Goal: Task Accomplishment & Management: Use online tool/utility

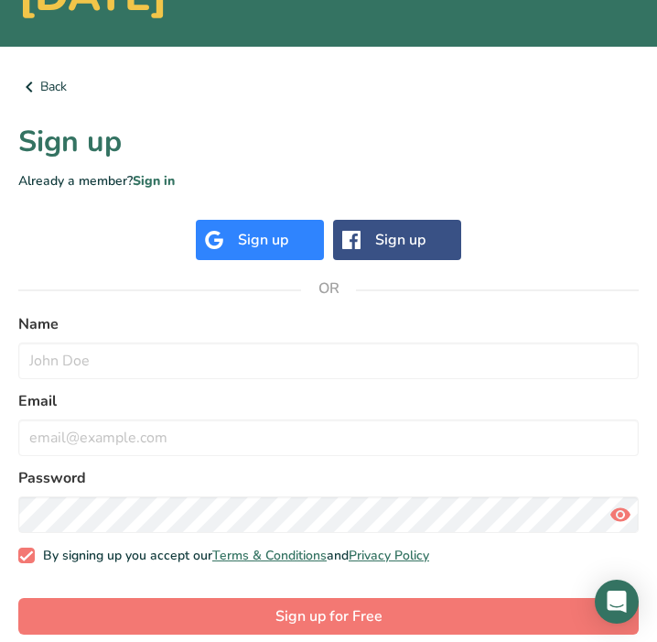
scroll to position [242, 0]
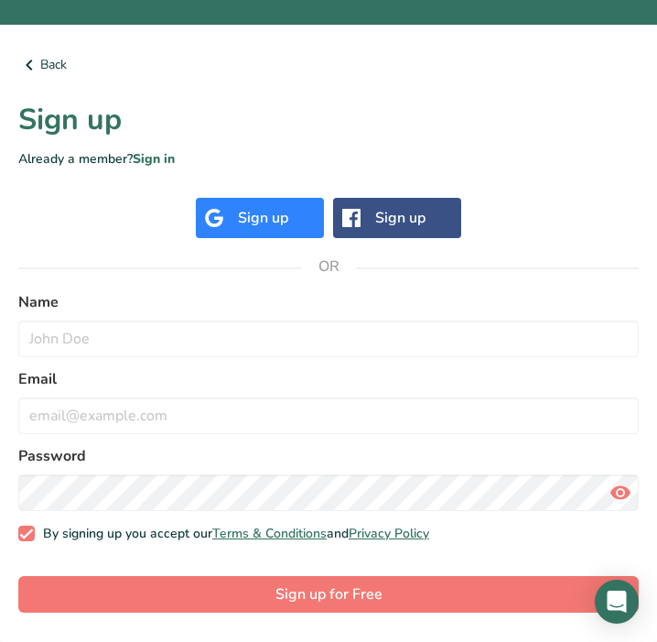
click at [243, 208] on div "Sign up" at bounding box center [263, 218] width 50 height 22
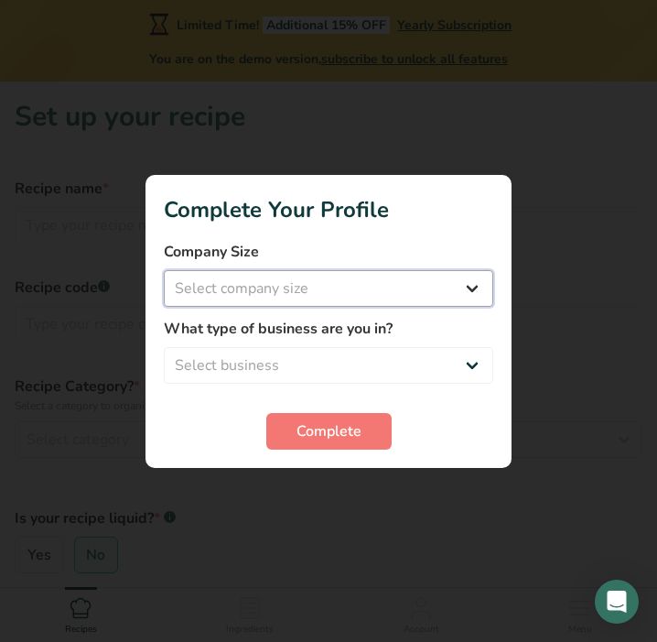
click at [349, 291] on select "Select company size Fewer than 10 Employees 10 to 50 Employees 51 to 500 Employ…" at bounding box center [329, 288] width 330 height 37
select select "1"
click at [164, 270] on select "Select company size Fewer than 10 Employees 10 to 50 Employees 51 to 500 Employ…" at bounding box center [329, 288] width 330 height 37
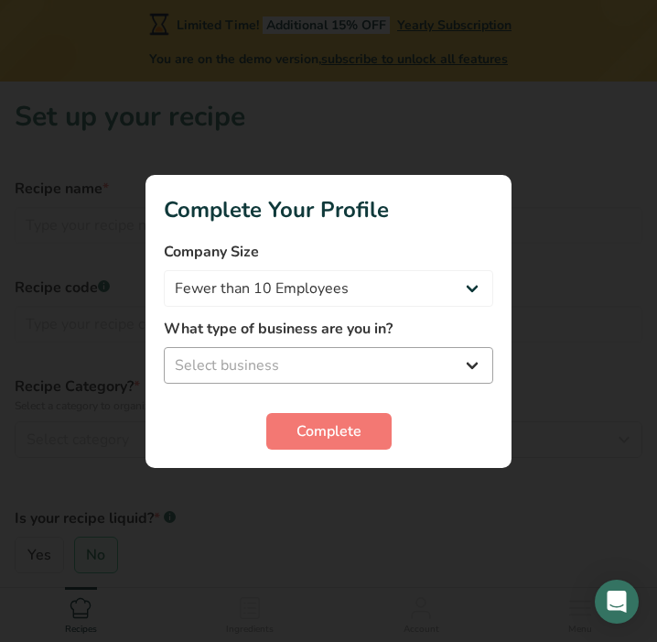
click at [320, 342] on div "What type of business are you in? Select business Packaged Food Manufacturer Re…" at bounding box center [329, 351] width 330 height 66
click at [322, 355] on select "Select business Packaged Food Manufacturer Restaurant & Cafe Bakery Meal Plans …" at bounding box center [329, 365] width 330 height 37
select select "5"
click at [164, 347] on select "Select business Packaged Food Manufacturer Restaurant & Cafe Bakery Meal Plans …" at bounding box center [329, 365] width 330 height 37
click at [295, 428] on button "Complete" at bounding box center [328, 431] width 125 height 37
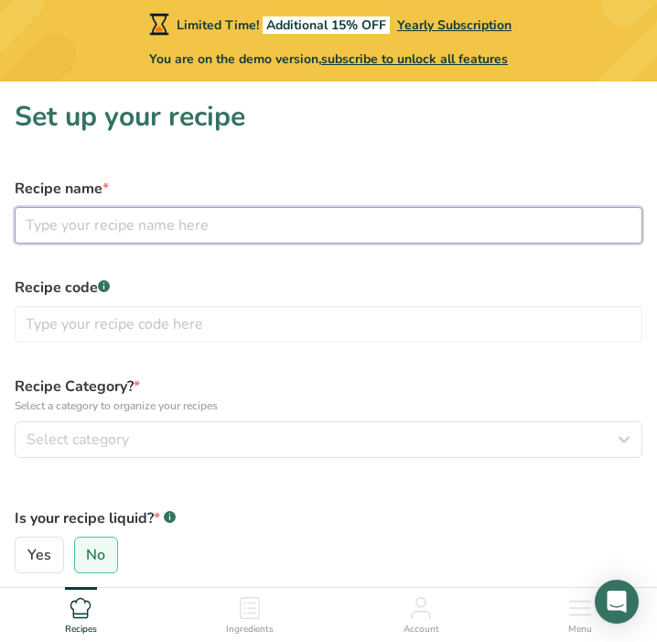
click at [167, 217] on input "text" at bounding box center [329, 225] width 628 height 37
type input "Oyster Mushroom"
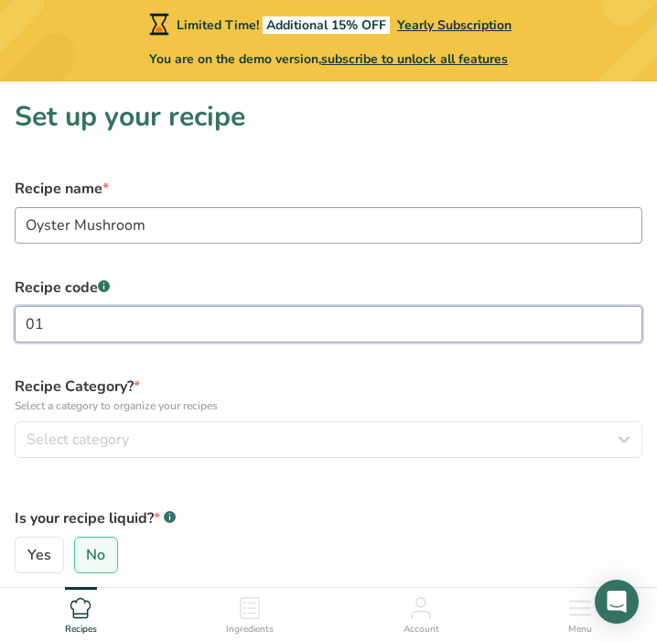
type input "01"
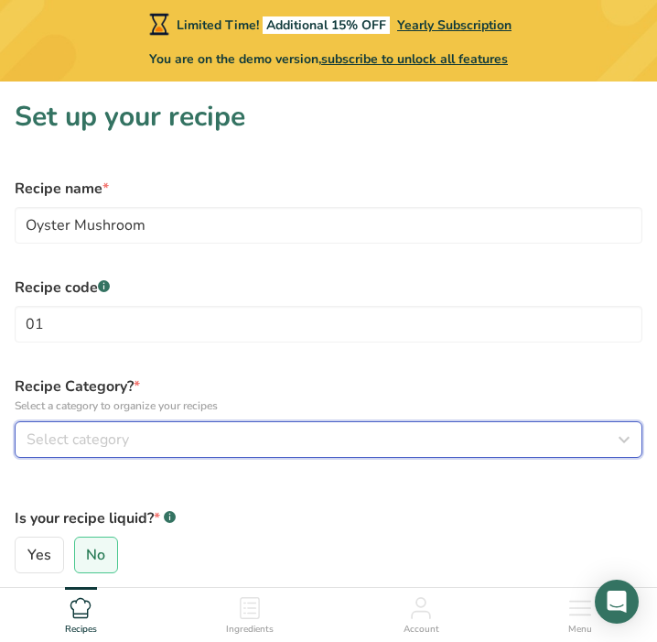
click at [139, 435] on div "Select category" at bounding box center [323, 439] width 593 height 22
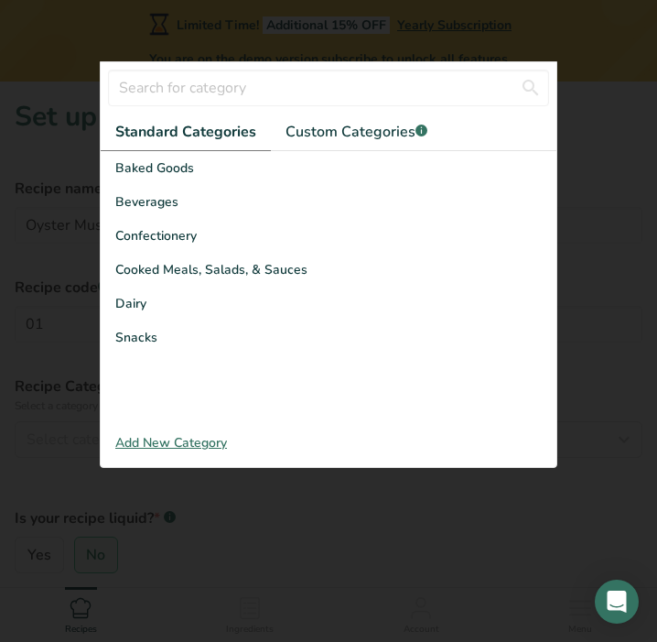
click at [171, 442] on div "Add New Category" at bounding box center [329, 442] width 456 height 19
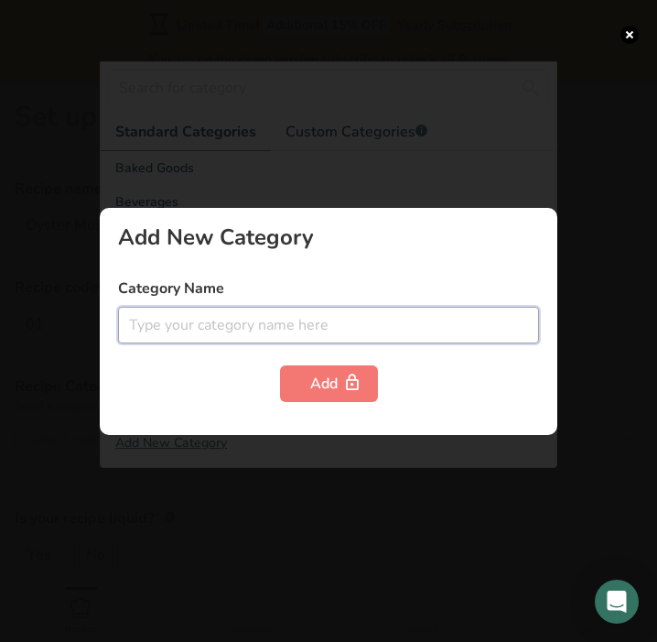
click at [231, 330] on input "text" at bounding box center [328, 325] width 421 height 37
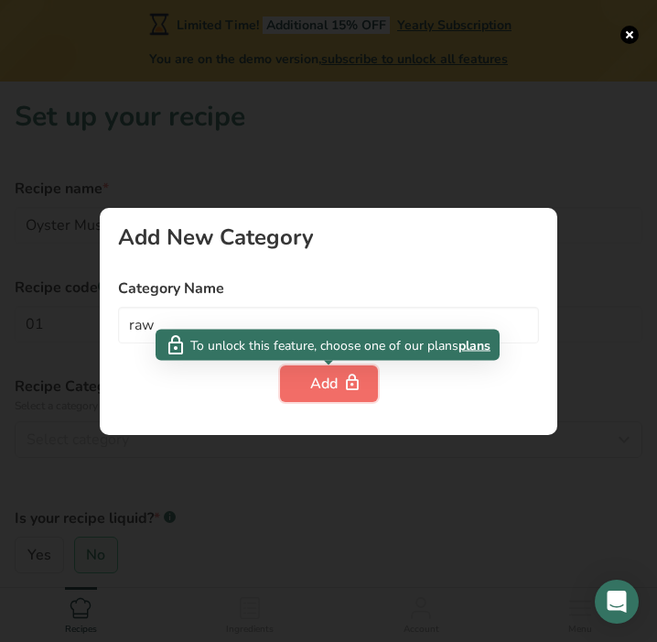
click at [290, 388] on button "Add" at bounding box center [329, 383] width 98 height 37
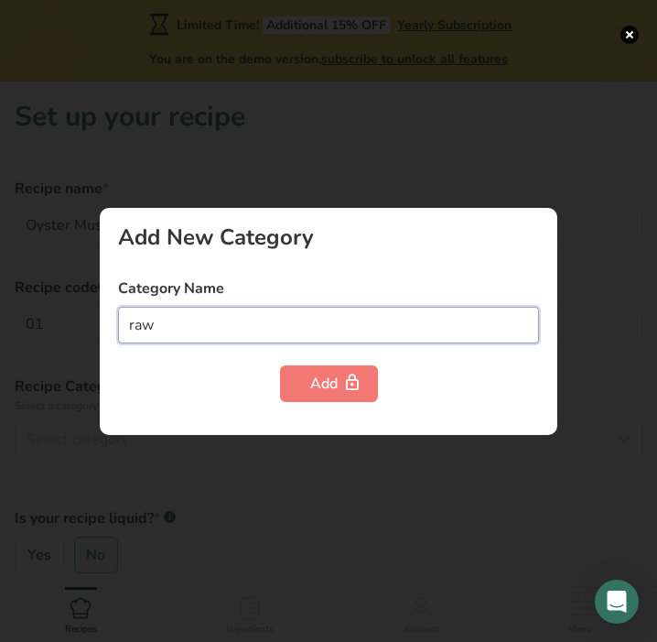
click at [302, 339] on input "raw" at bounding box center [328, 325] width 421 height 37
type input "r"
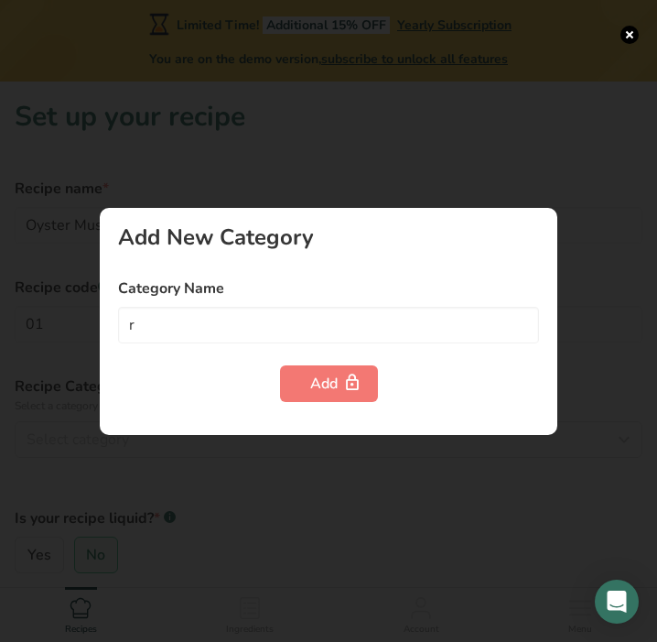
click at [291, 185] on div at bounding box center [328, 321] width 657 height 642
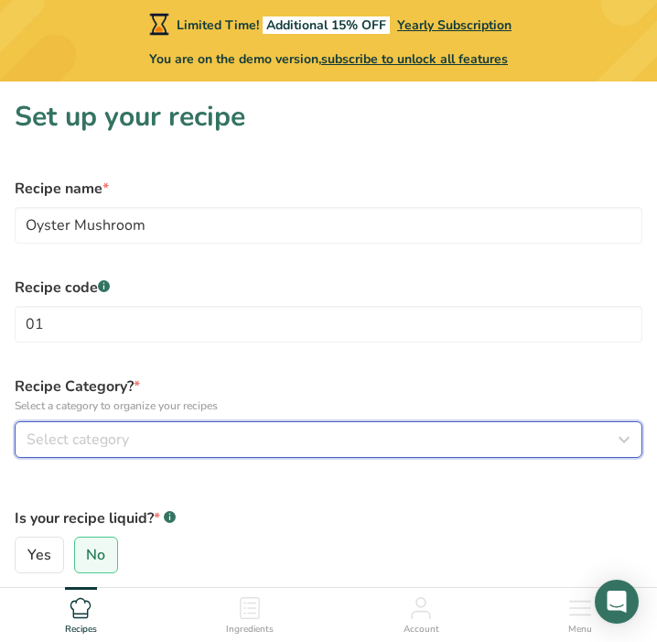
click at [135, 425] on button "Select category" at bounding box center [329, 439] width 628 height 37
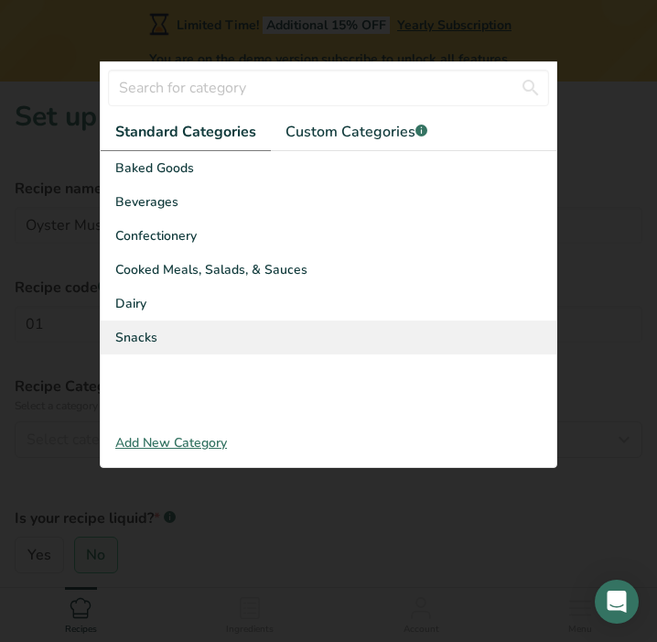
click at [165, 337] on div "Snacks" at bounding box center [329, 337] width 456 height 34
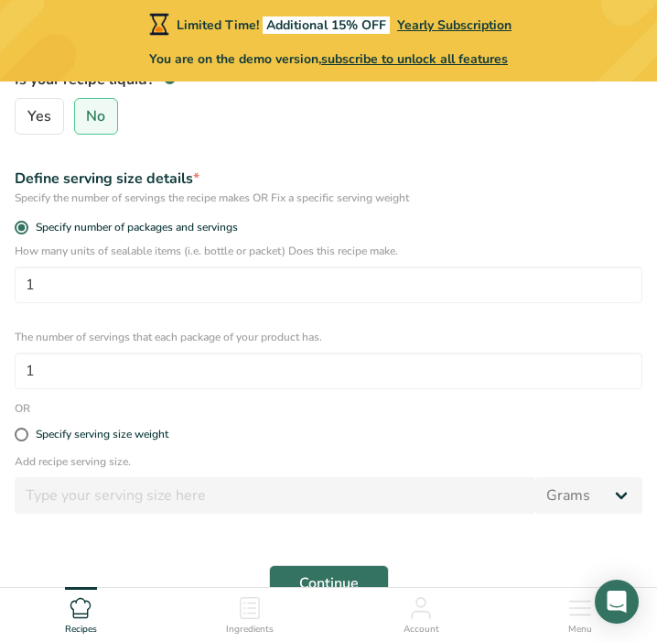
scroll to position [454, 0]
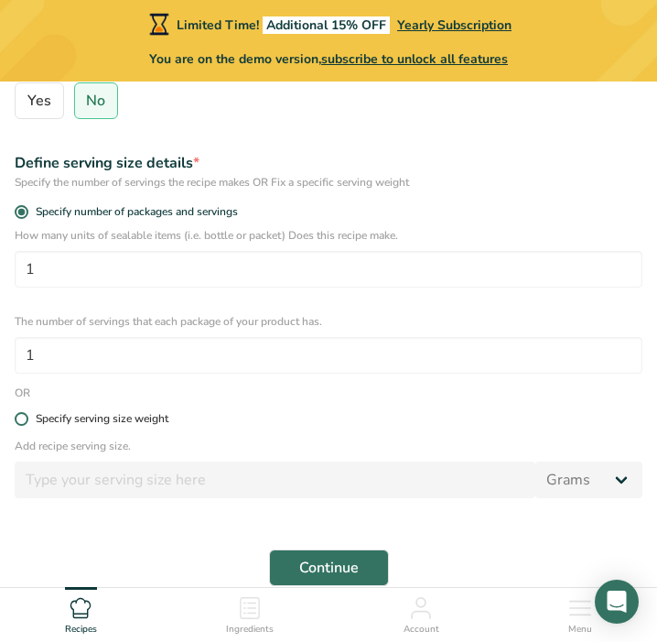
click at [99, 421] on div "Specify serving size weight" at bounding box center [102, 419] width 133 height 14
click at [27, 421] on input "Specify serving size weight" at bounding box center [21, 419] width 12 height 12
radio input "true"
radio input "false"
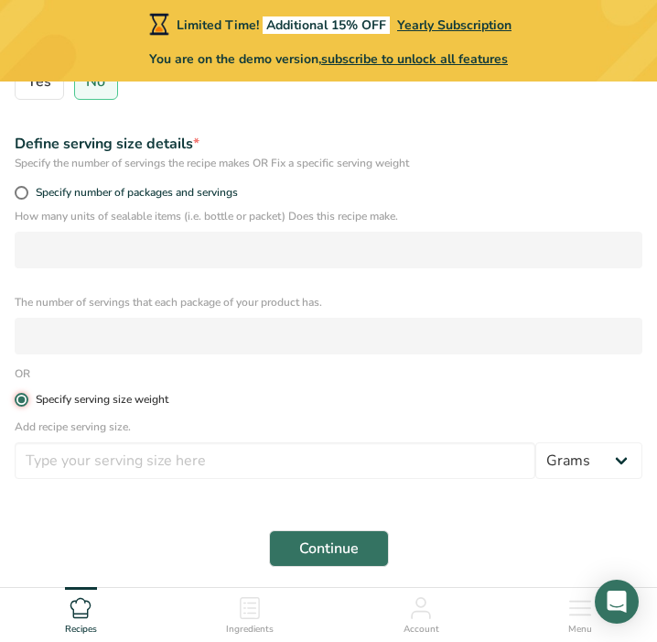
scroll to position [474, 0]
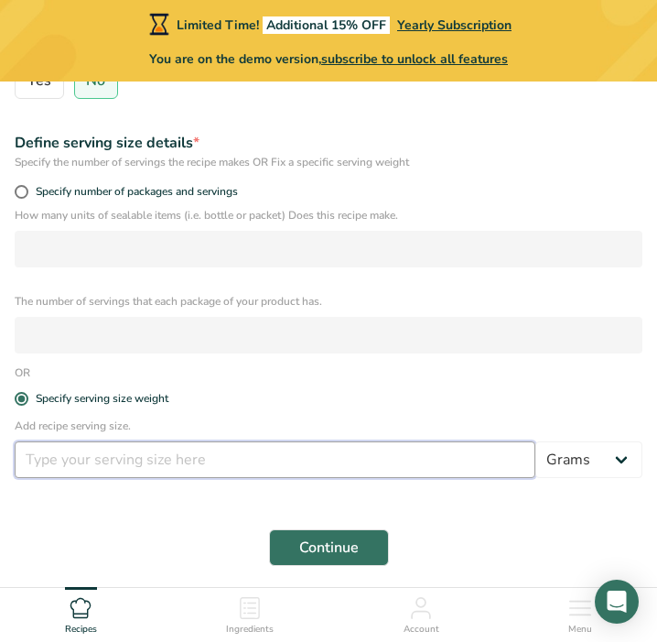
click at [132, 464] on input "number" at bounding box center [275, 459] width 521 height 37
type input "100"
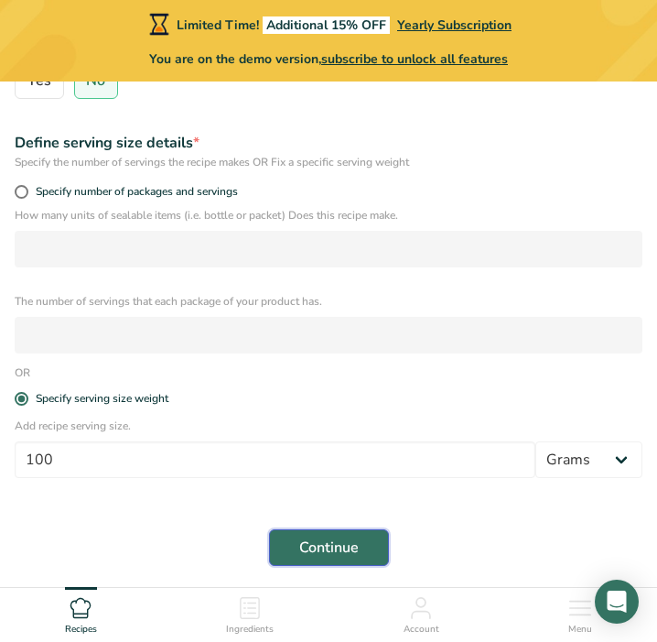
click at [288, 543] on button "Continue" at bounding box center [329, 547] width 120 height 37
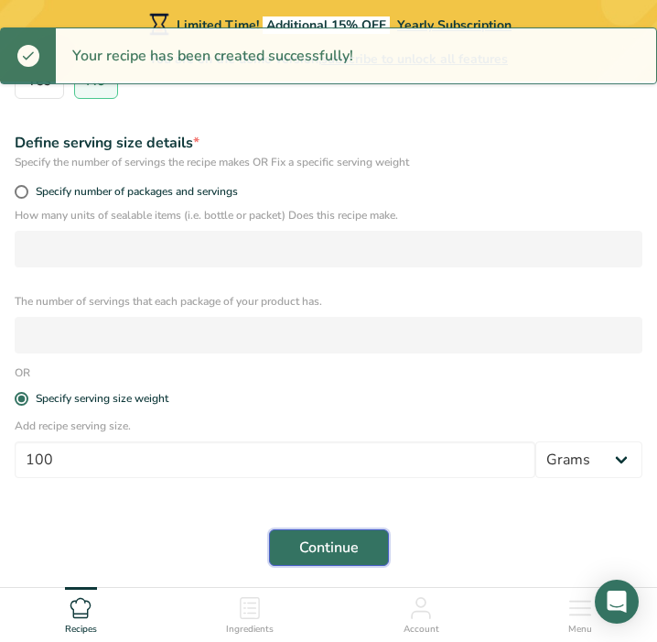
scroll to position [563, 0]
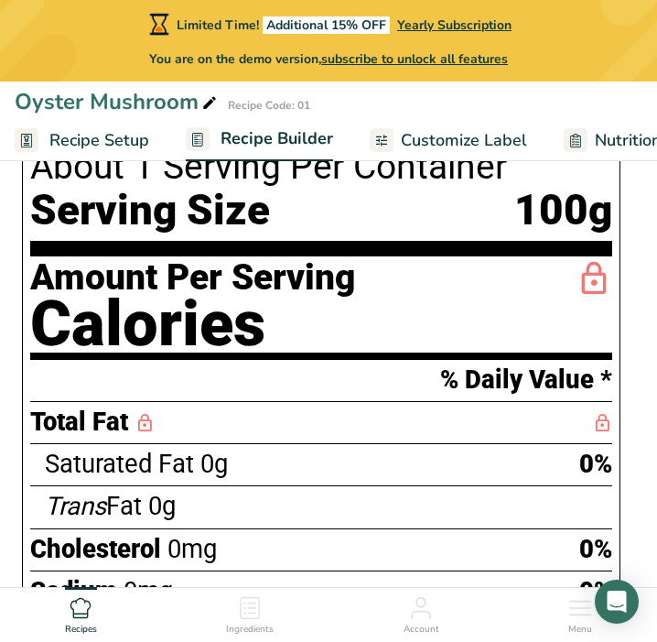
scroll to position [511, 0]
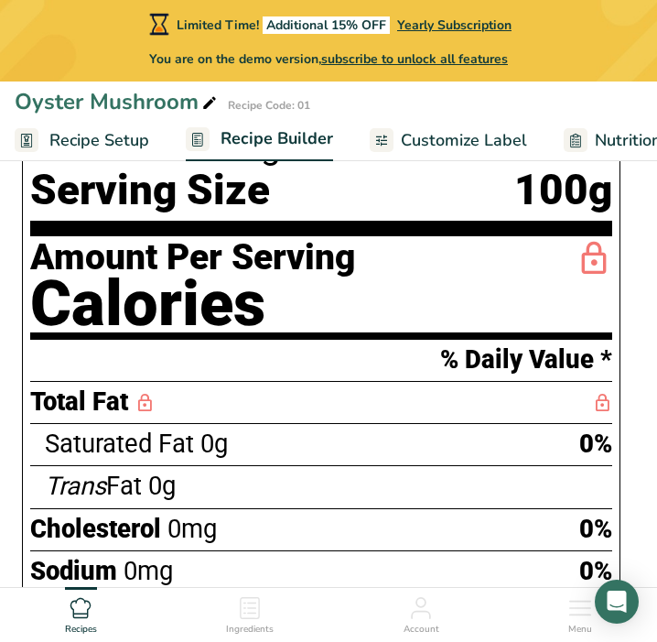
click at [475, 435] on div "Saturated Fat 0g 0%" at bounding box center [329, 444] width 568 height 42
click at [567, 449] on div "Saturated Fat 0g 0%" at bounding box center [329, 444] width 568 height 42
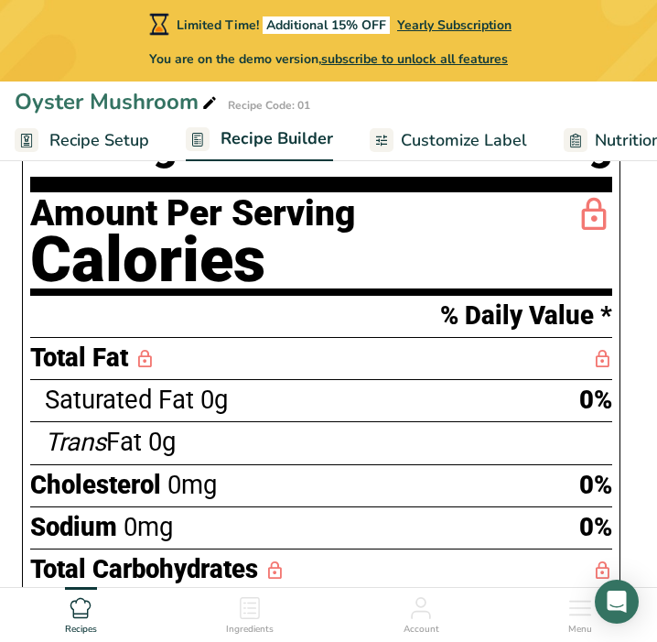
scroll to position [490, 0]
